Goal: Navigation & Orientation: Find specific page/section

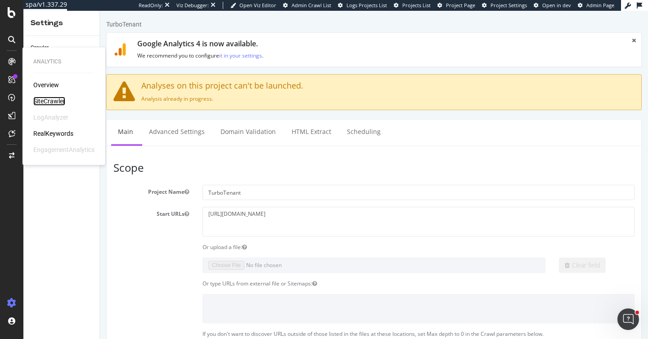
click at [51, 102] on div "SiteCrawler" at bounding box center [49, 101] width 32 height 9
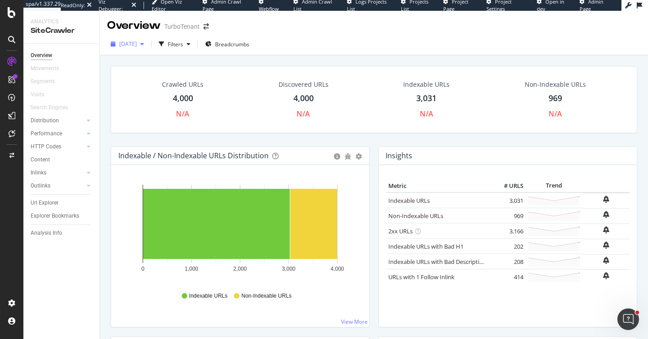
click at [137, 40] on span "[DATE]" at bounding box center [128, 44] width 18 height 8
click at [43, 283] on div "Overview Movements Segments Visits Search Engines Distribution Top Charts Insig…" at bounding box center [61, 192] width 76 height 296
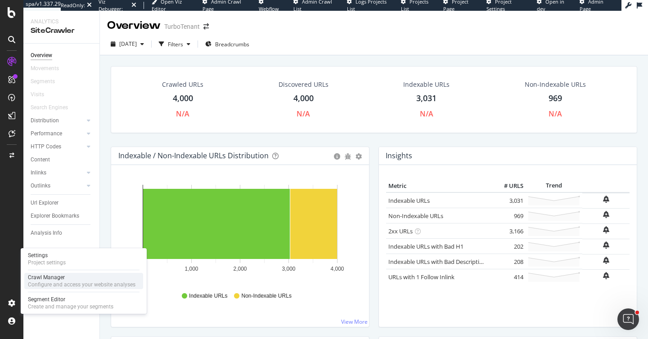
click at [35, 283] on div "Configure and access your website analyses" at bounding box center [82, 284] width 108 height 7
